Goal: Transaction & Acquisition: Download file/media

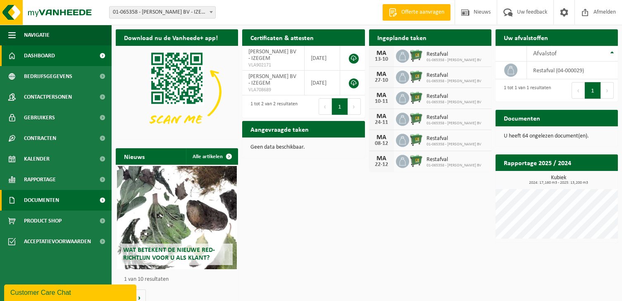
click at [43, 198] on span "Documenten" at bounding box center [41, 200] width 35 height 21
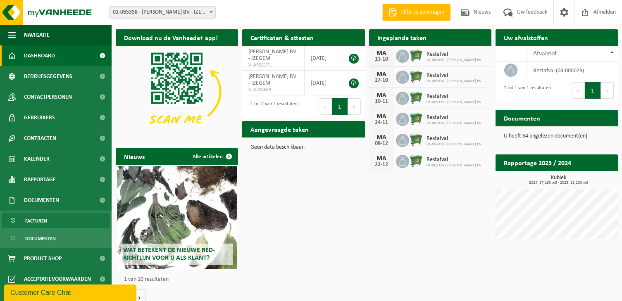
click at [43, 220] on span "Facturen" at bounding box center [36, 221] width 22 height 16
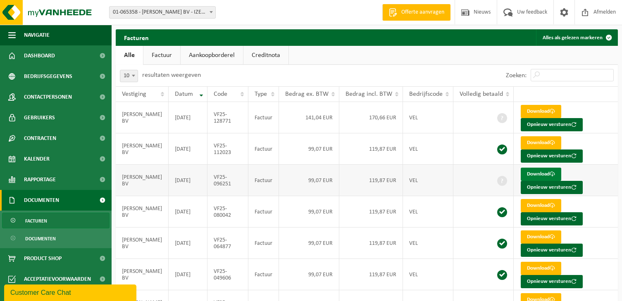
click at [536, 173] on link "Download" at bounding box center [541, 174] width 41 height 13
click at [429, 55] on ul "Alle Factuur Aankoopborderel Creditnota" at bounding box center [367, 55] width 502 height 19
click at [598, 13] on span "Afmelden" at bounding box center [605, 12] width 26 height 24
